Goal: Information Seeking & Learning: Learn about a topic

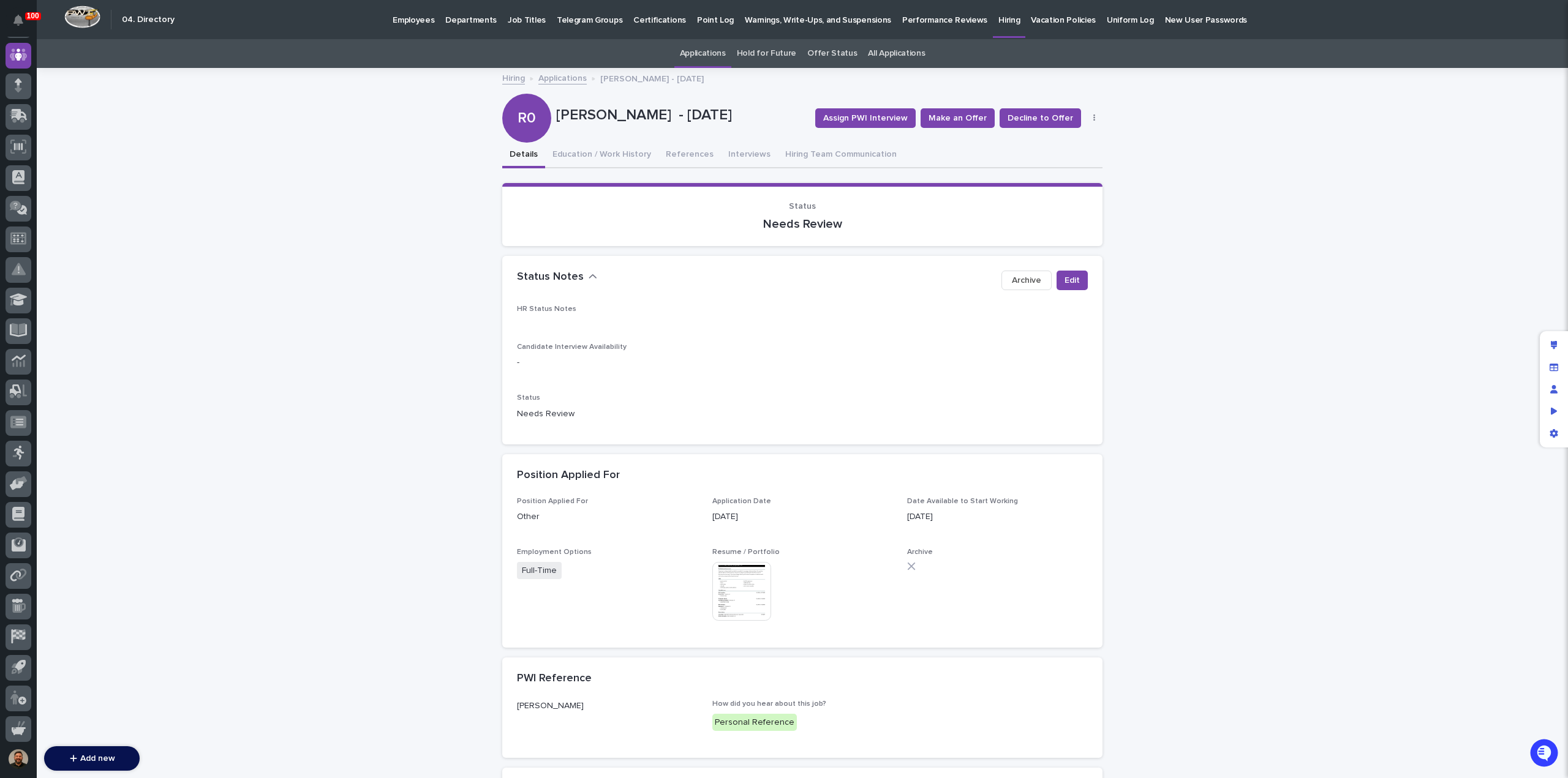
click at [555, 83] on link "Applications" at bounding box center [563, 77] width 48 height 14
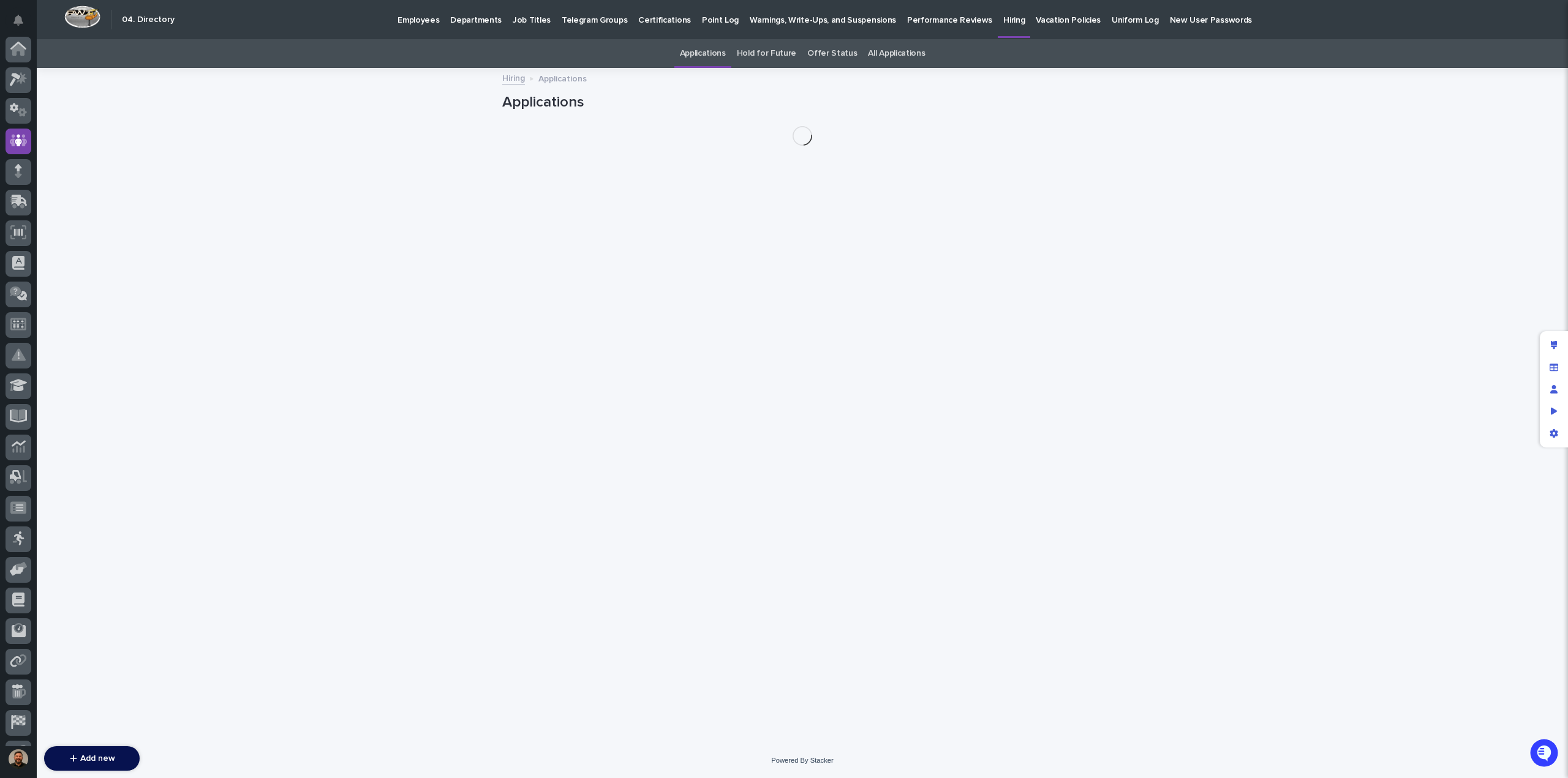
scroll to position [86, 0]
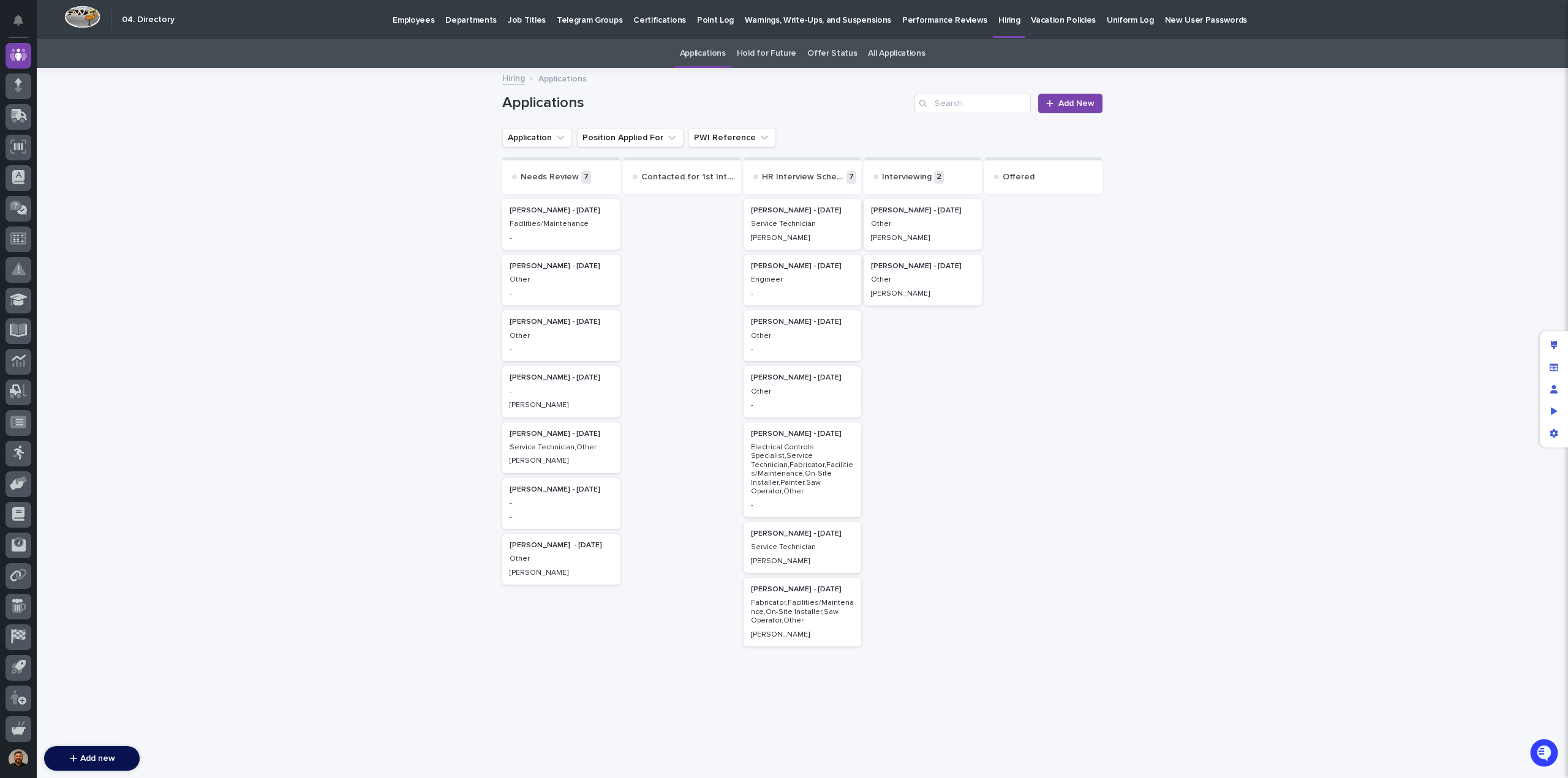
click at [554, 225] on p "Facilities/Maintenance" at bounding box center [562, 224] width 104 height 8
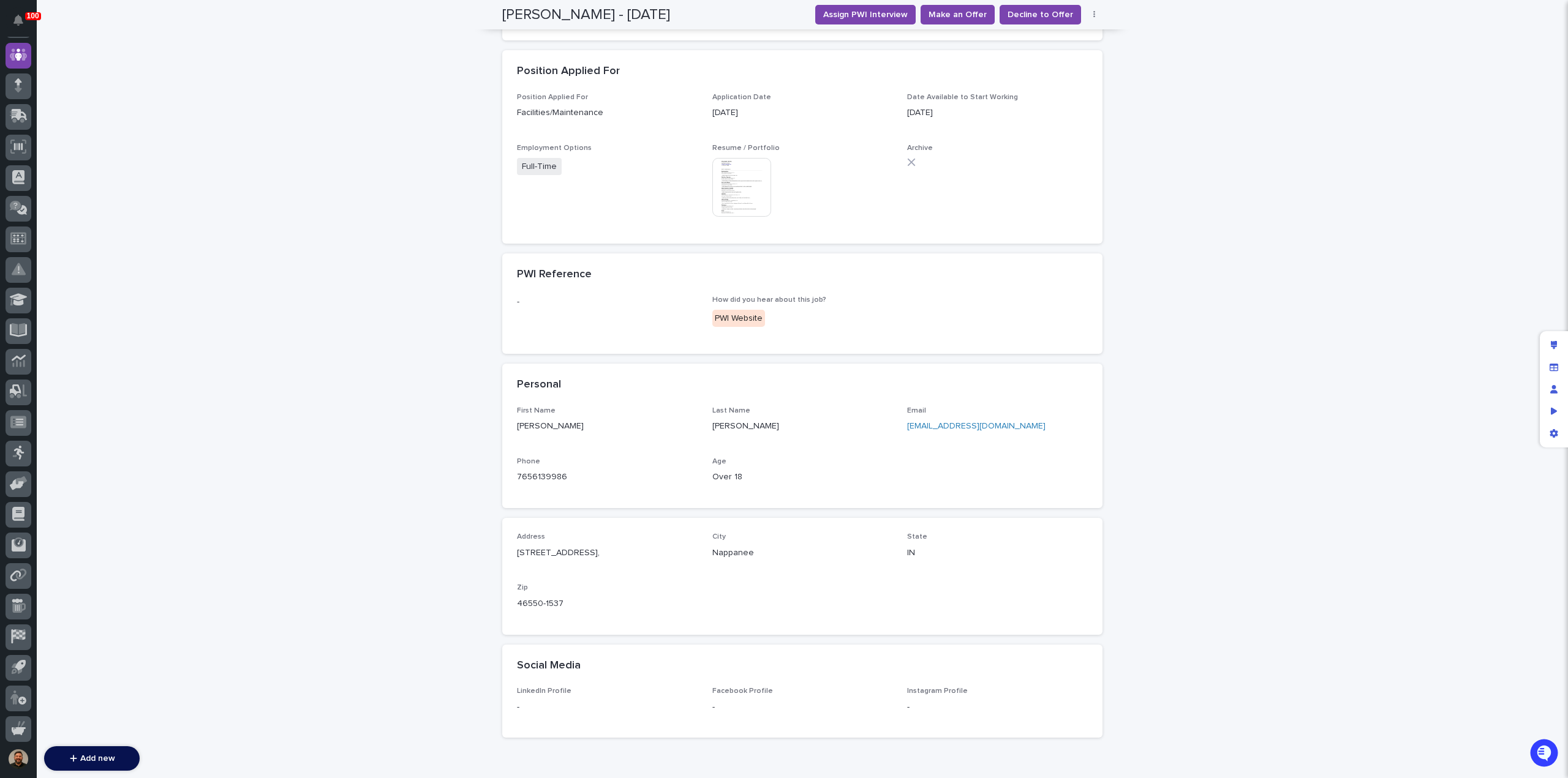
scroll to position [402, 0]
click at [741, 176] on img at bounding box center [741, 188] width 59 height 59
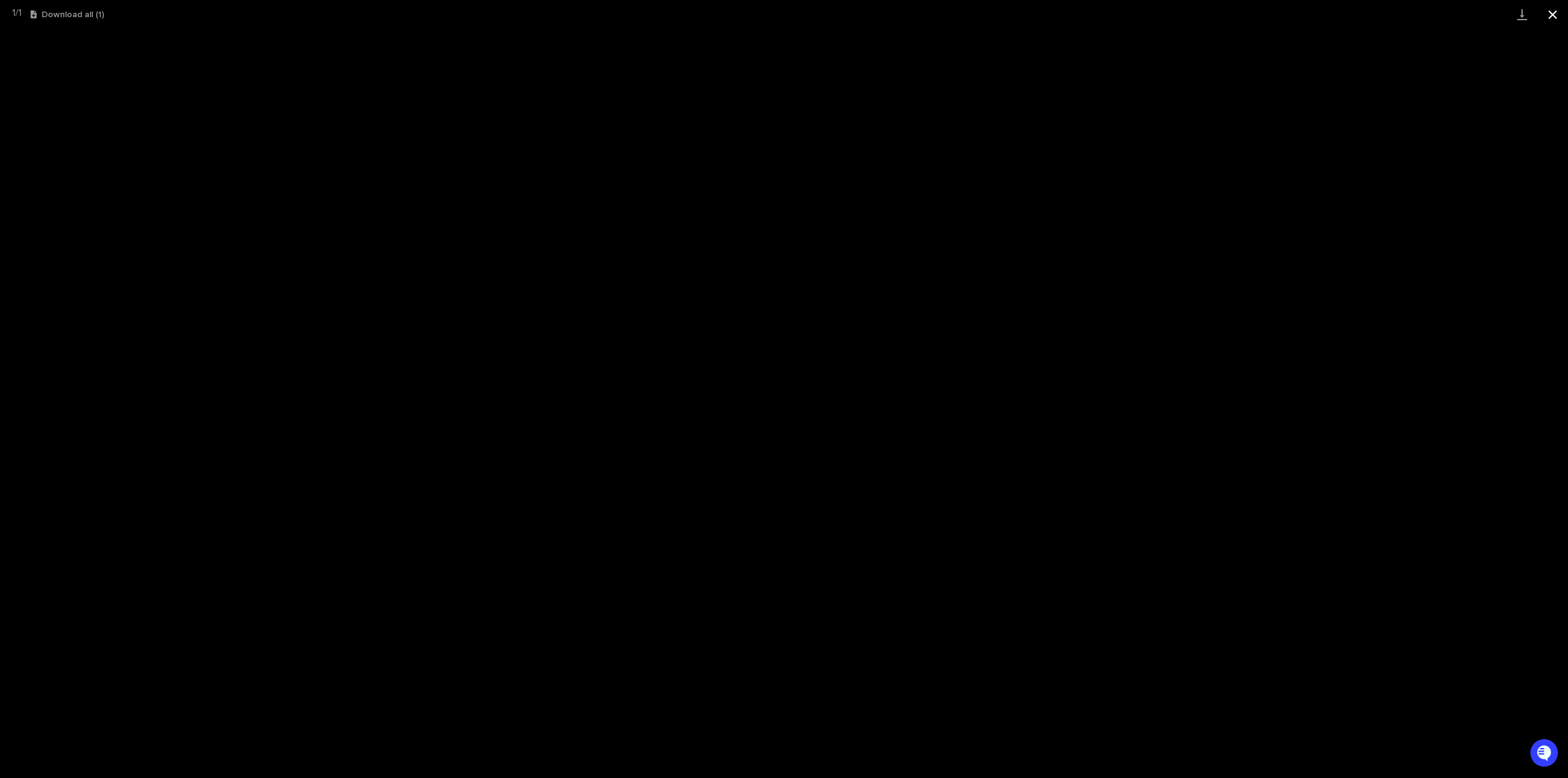
click at [1551, 13] on button "Close gallery" at bounding box center [1553, 14] width 30 height 29
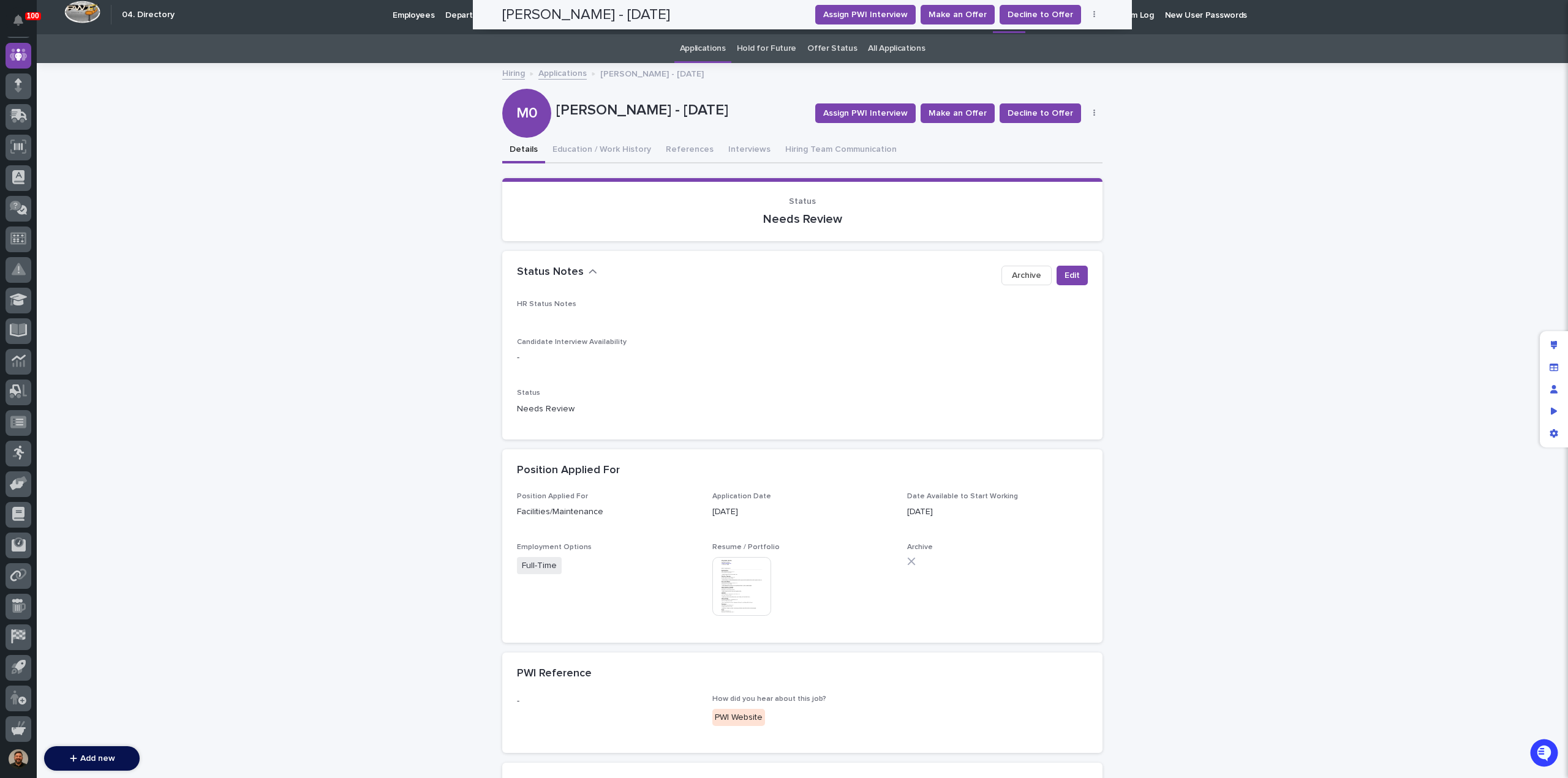
scroll to position [0, 0]
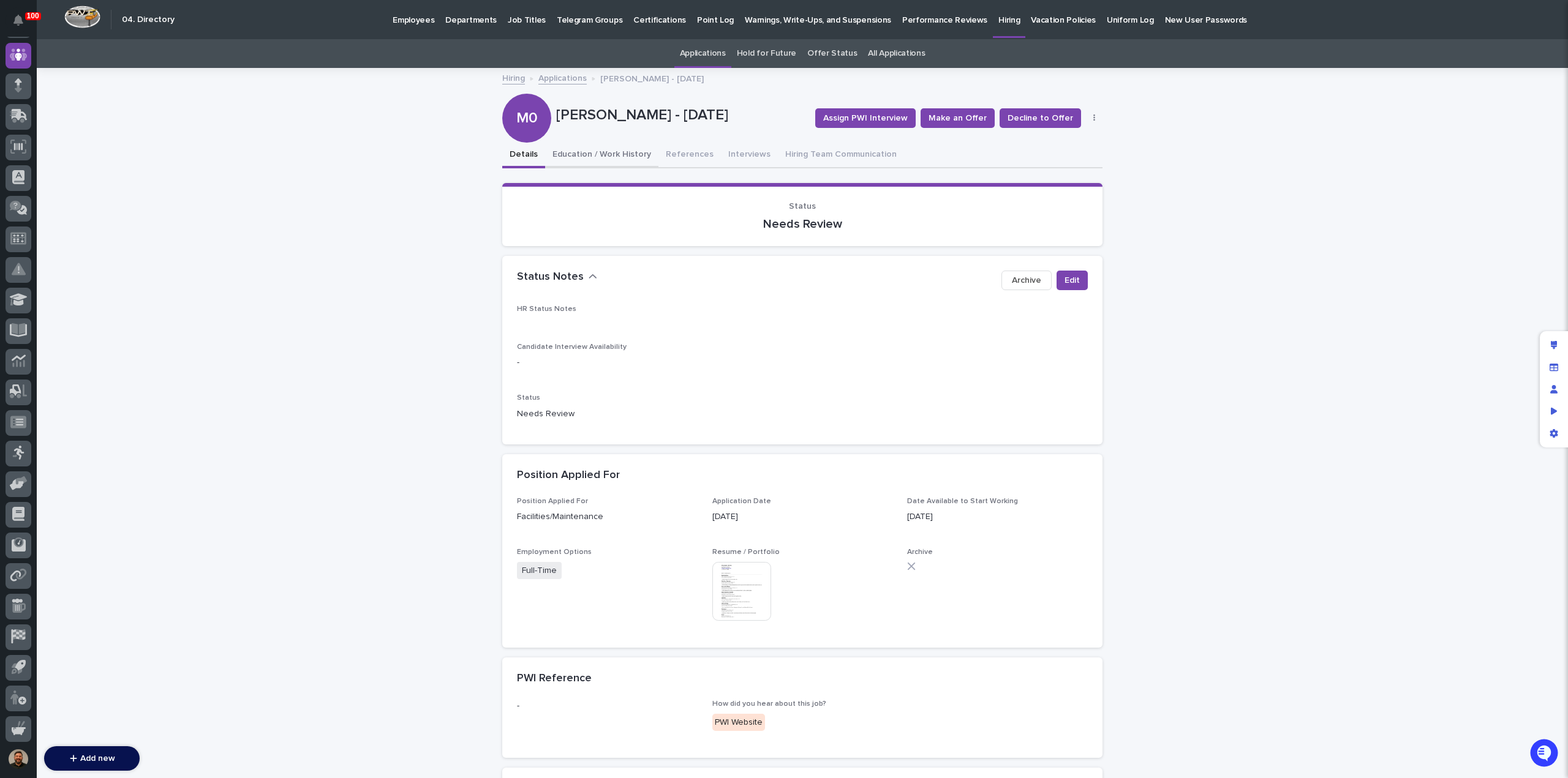
click at [573, 155] on button "Education / Work History" at bounding box center [602, 155] width 113 height 26
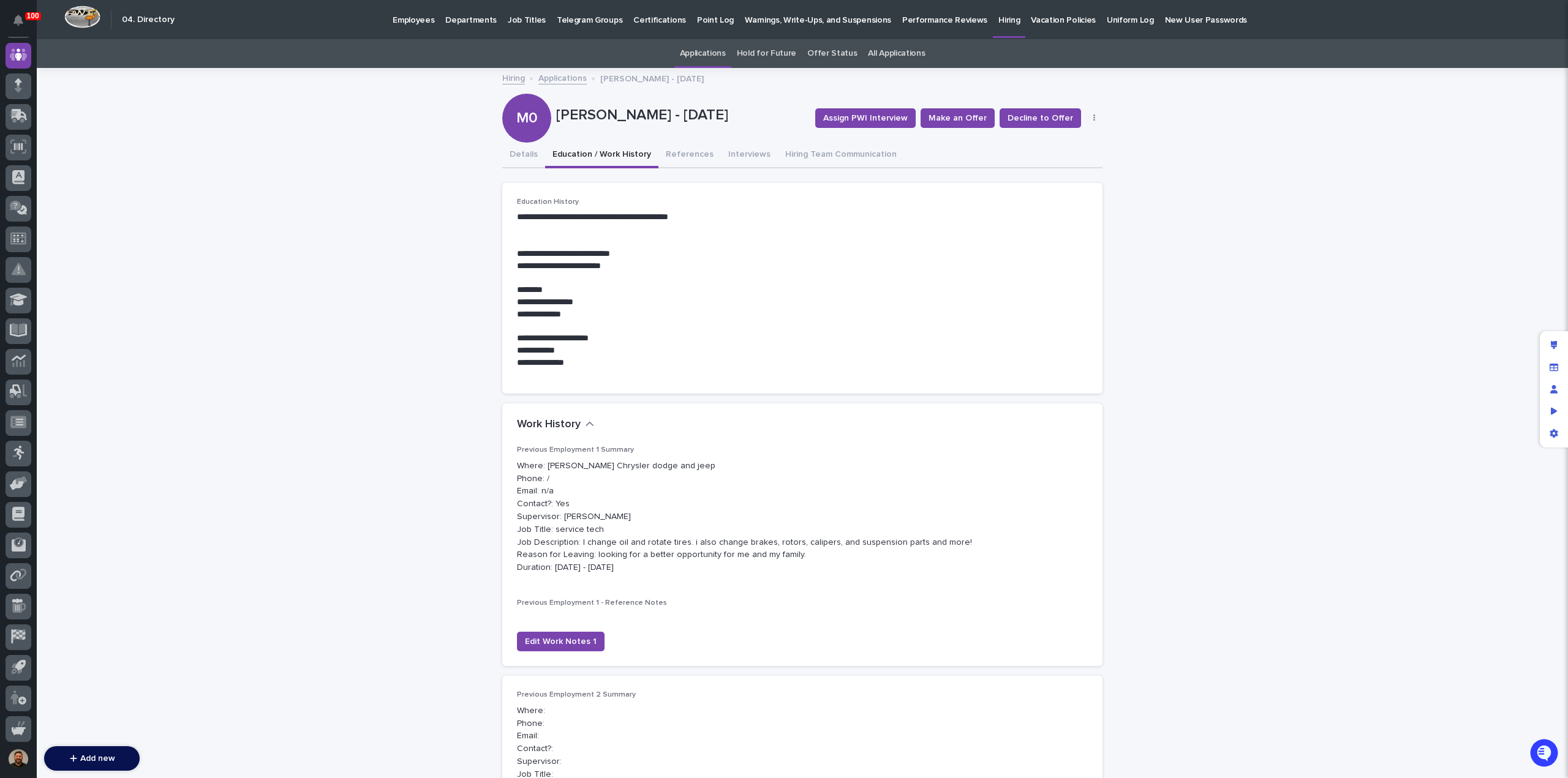
click at [551, 80] on link "Applications" at bounding box center [563, 77] width 48 height 14
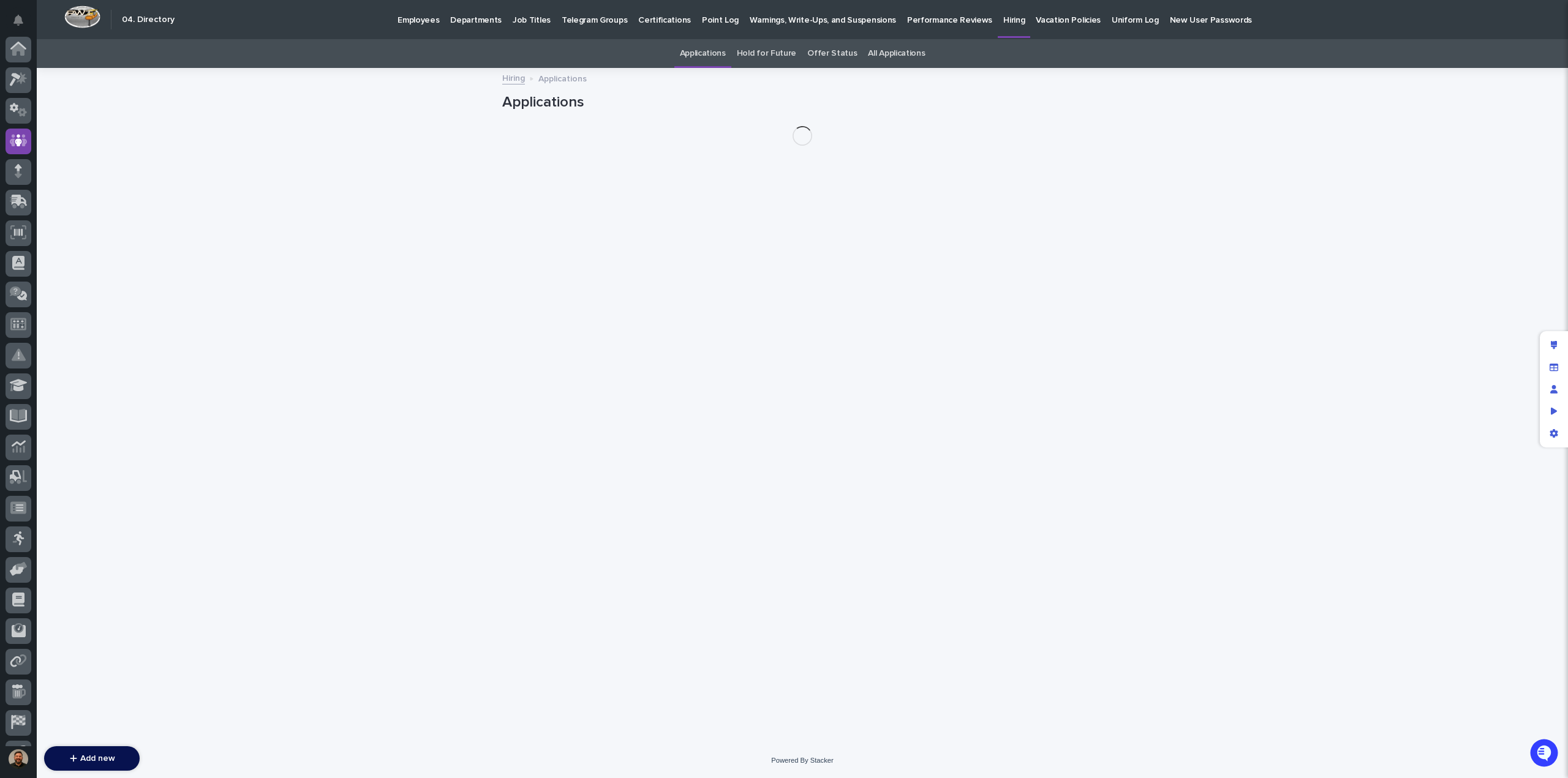
scroll to position [86, 0]
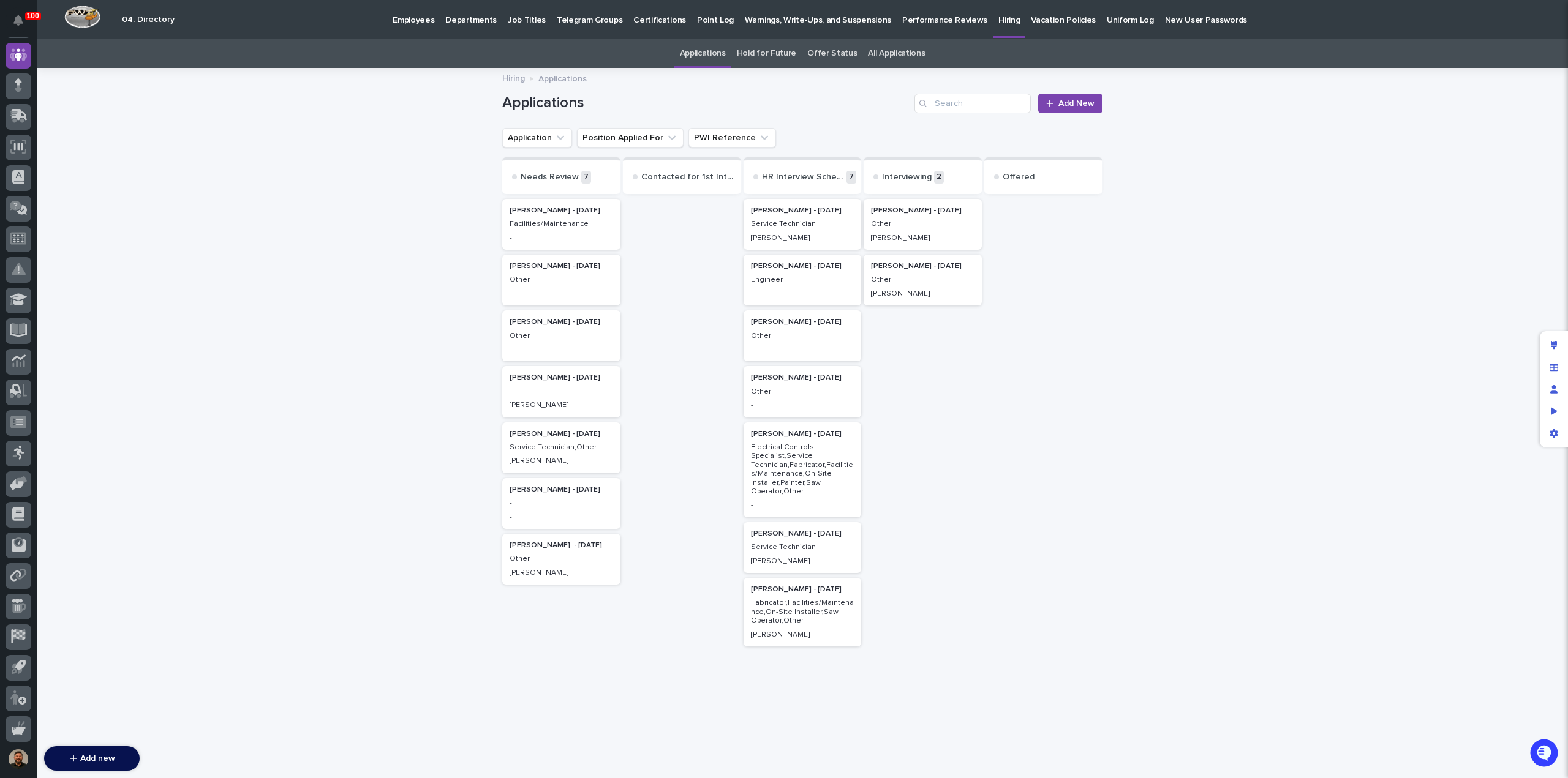
click at [549, 282] on p "Other" at bounding box center [562, 280] width 104 height 8
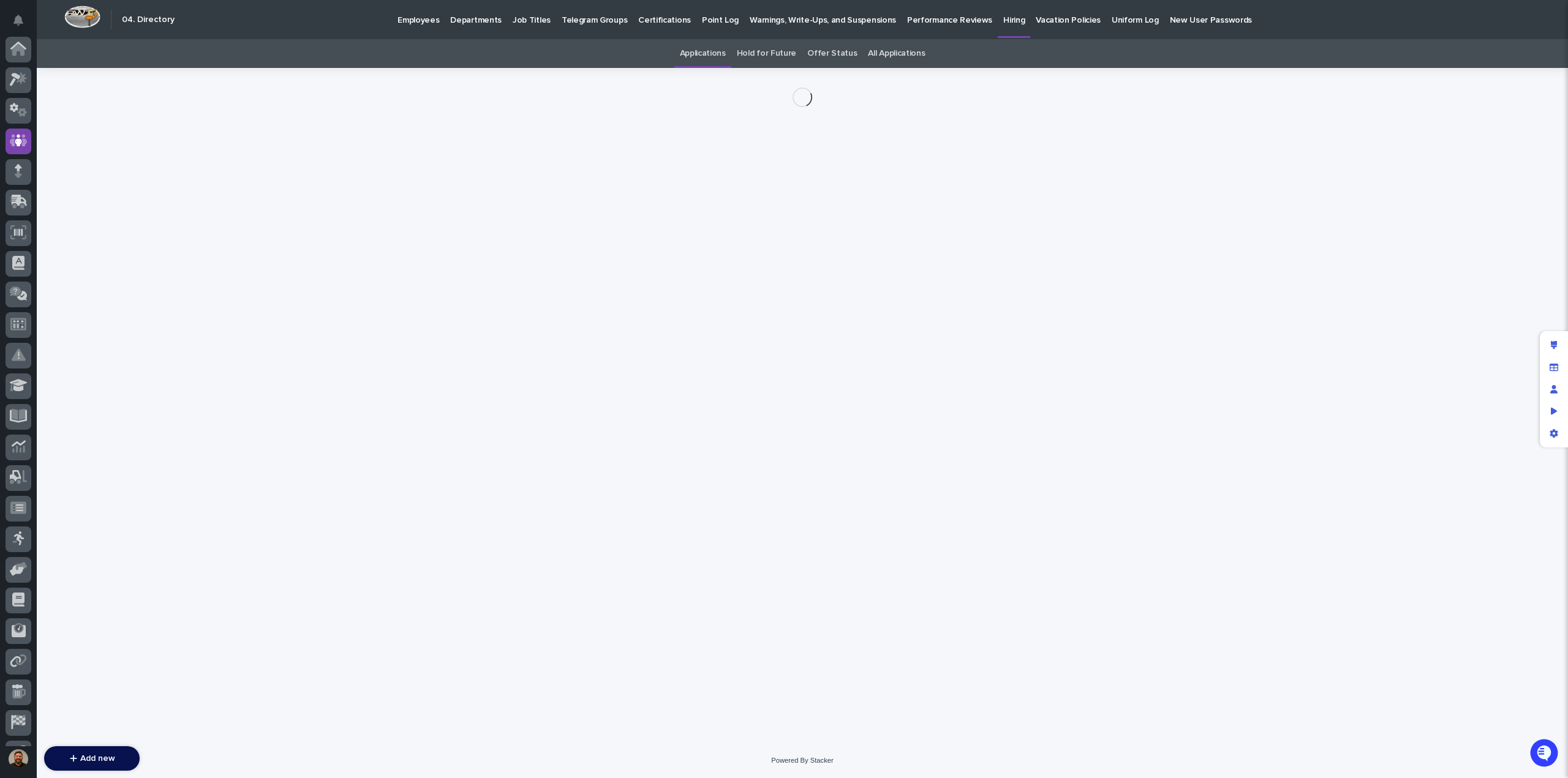
scroll to position [86, 0]
